Goal: Task Accomplishment & Management: Manage account settings

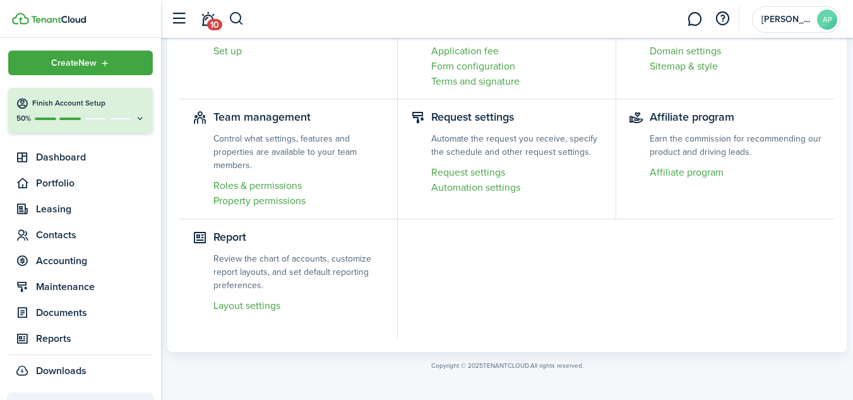
click at [206, 21] on link "10" at bounding box center [208, 19] width 24 height 32
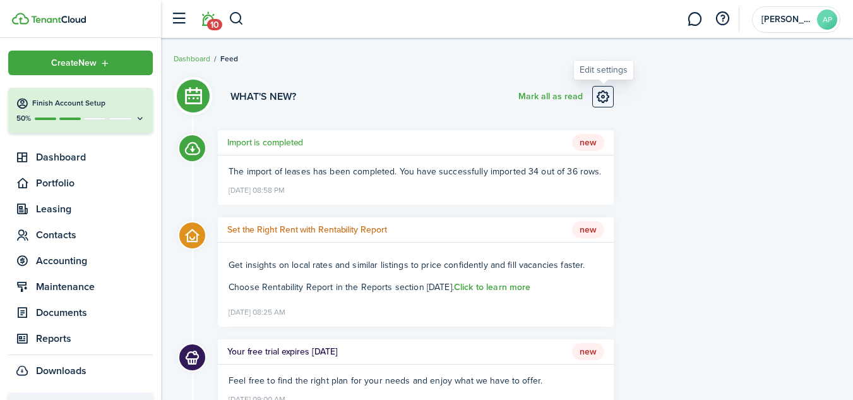
click at [603, 96] on link at bounding box center [603, 96] width 21 height 21
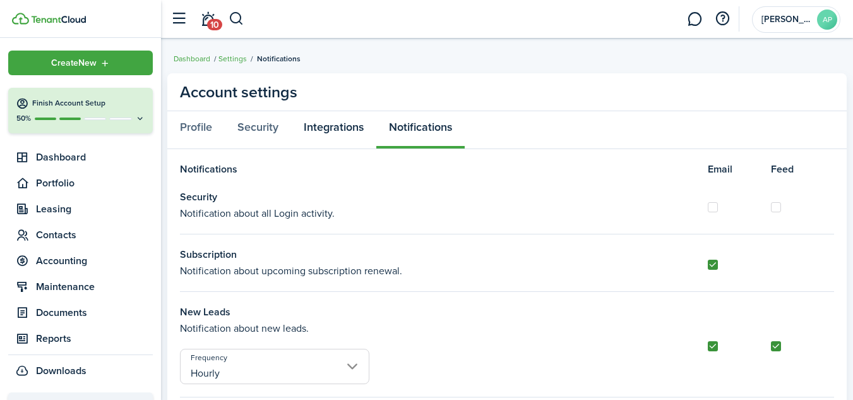
click at [332, 130] on link "Integrations" at bounding box center [333, 130] width 85 height 38
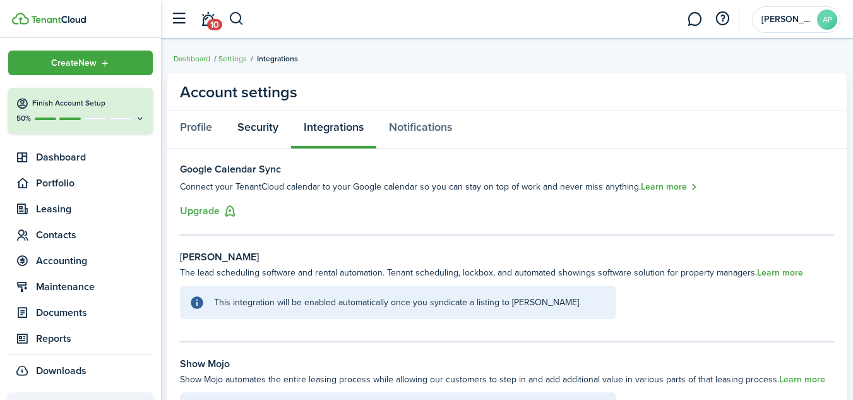
click at [264, 126] on link "Security" at bounding box center [258, 130] width 66 height 38
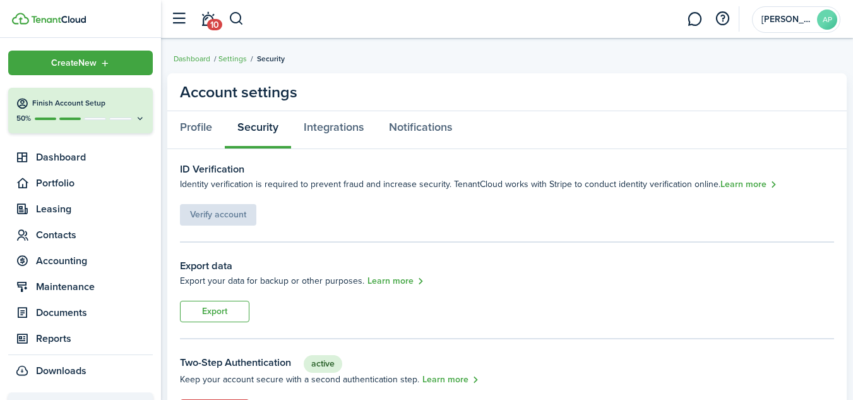
click at [219, 214] on div "Verify account" at bounding box center [218, 208] width 76 height 34
click at [757, 185] on link "Learn more" at bounding box center [749, 185] width 57 height 15
click at [823, 20] on avatar-text "AP" at bounding box center [827, 19] width 20 height 20
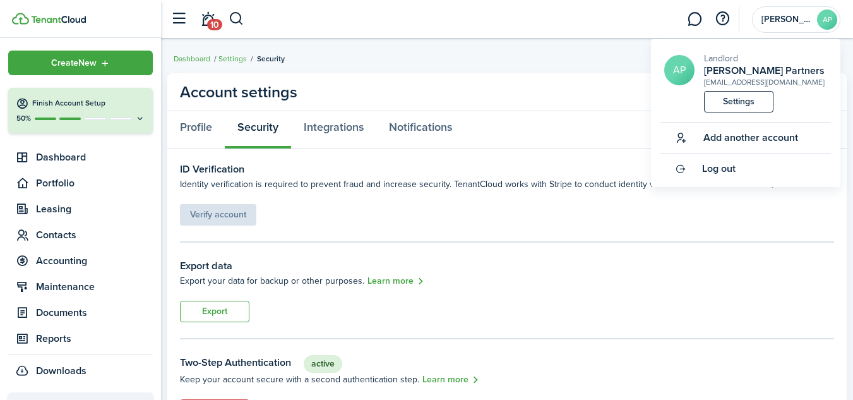
click at [716, 171] on span "Log out" at bounding box center [718, 168] width 33 height 11
